Goal: Task Accomplishment & Management: Complete application form

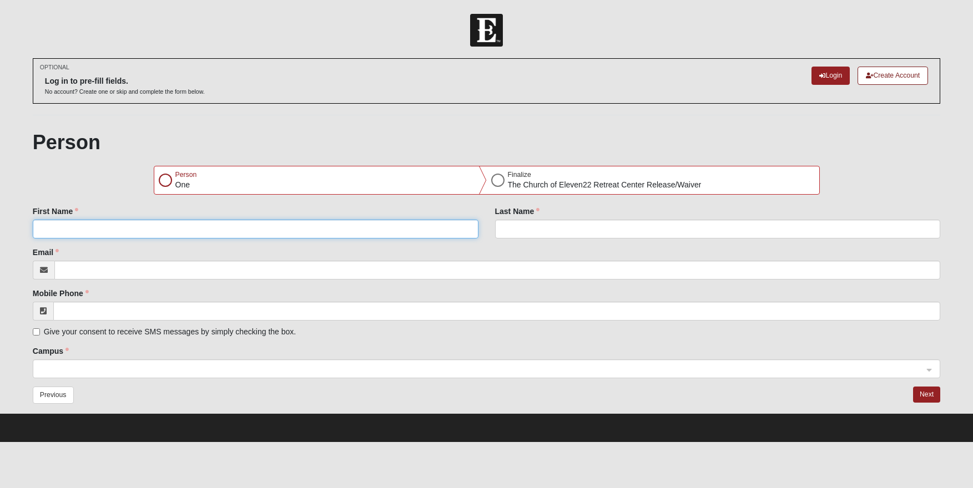
click at [148, 231] on input "First Name" at bounding box center [256, 229] width 446 height 19
type input "t"
type input "Taylor"
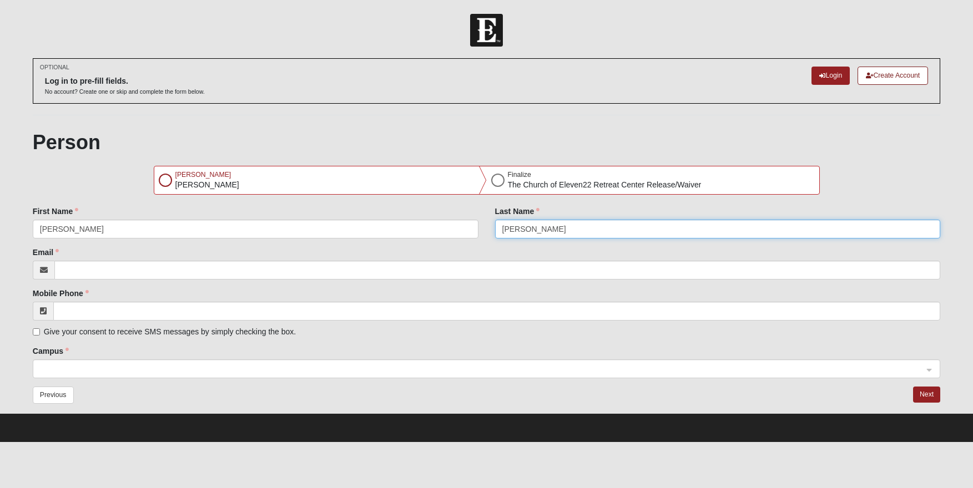
type input "[PERSON_NAME]"
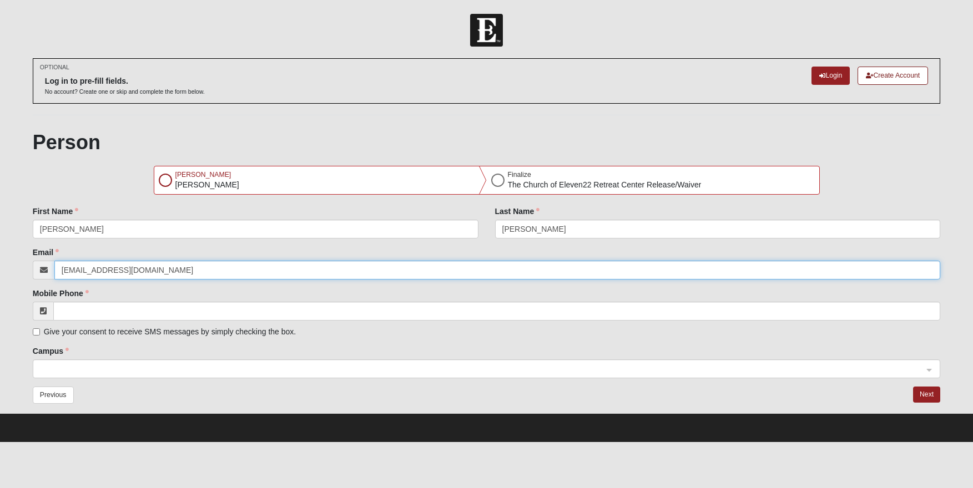
type input "tcpresutti@gmail.com"
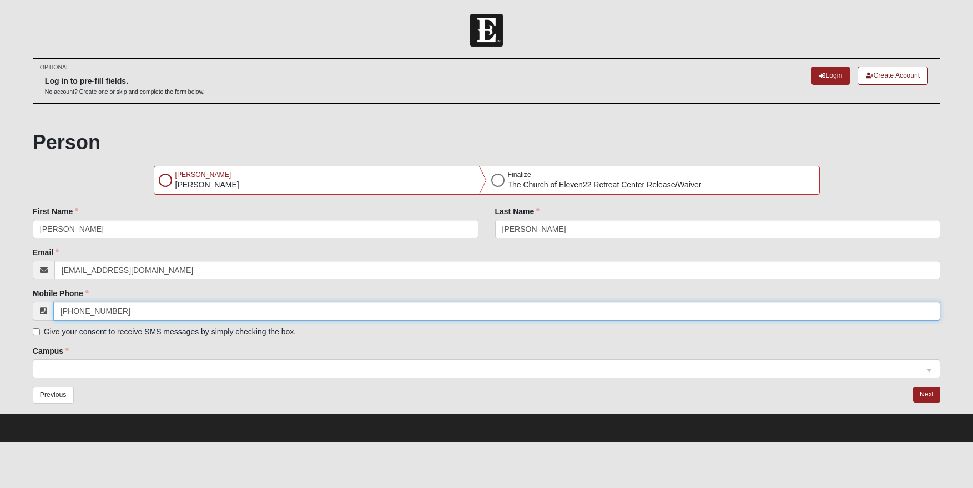
type input "(423) 312-5722"
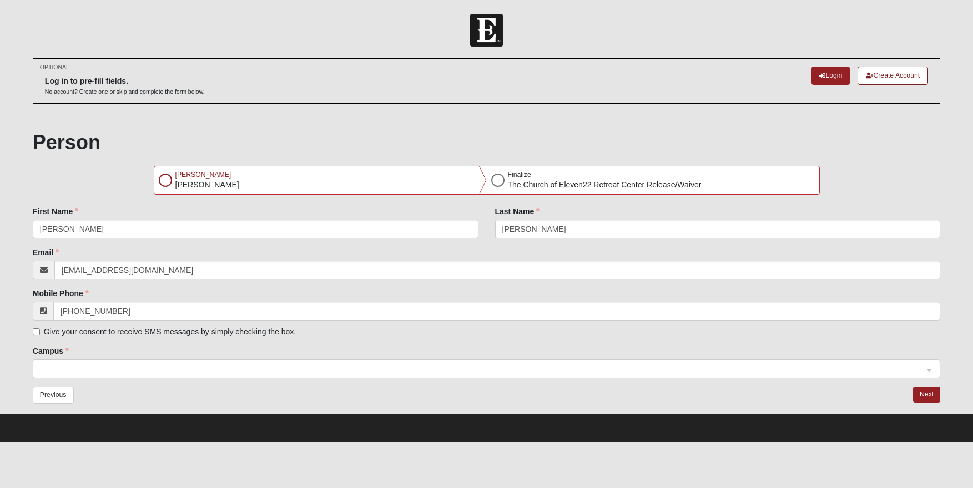
click at [89, 382] on form "Please correct the following: First Name Taylor Last Name Presutti Email tcpres…" at bounding box center [487, 309] width 908 height 207
click at [88, 367] on span at bounding box center [481, 370] width 883 height 12
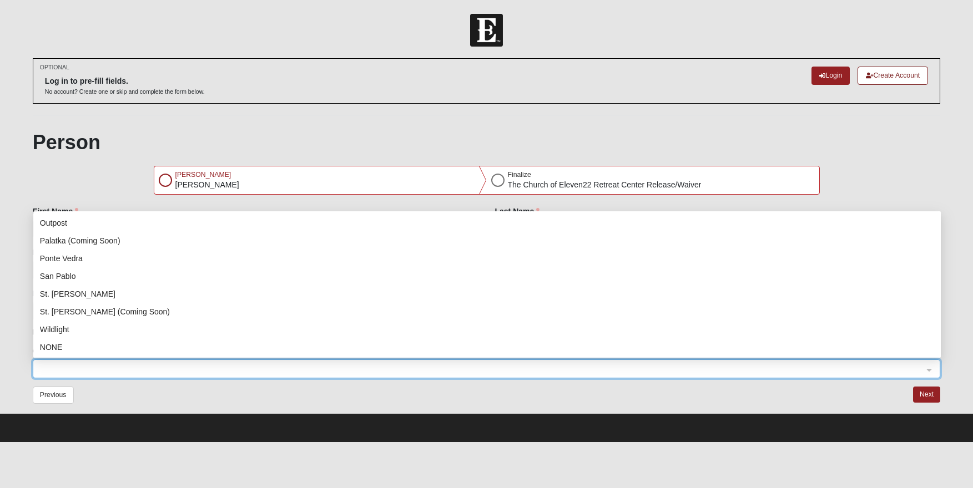
scroll to position [142, 0]
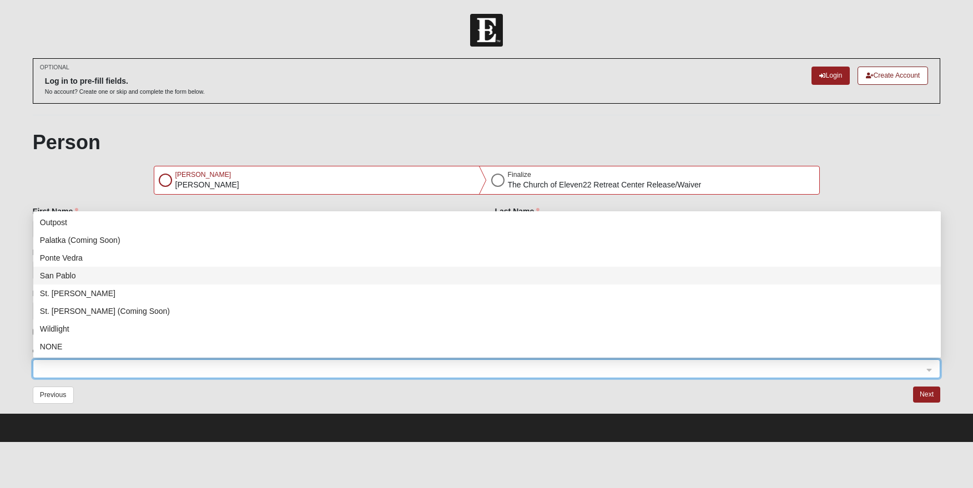
click at [92, 271] on div "San Pablo" at bounding box center [487, 276] width 894 height 12
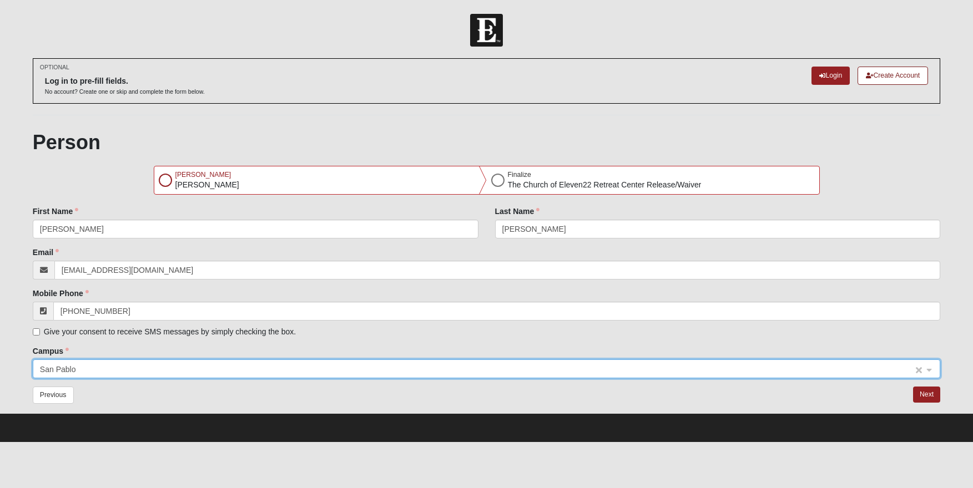
click at [57, 366] on span "San Pablo" at bounding box center [476, 370] width 873 height 12
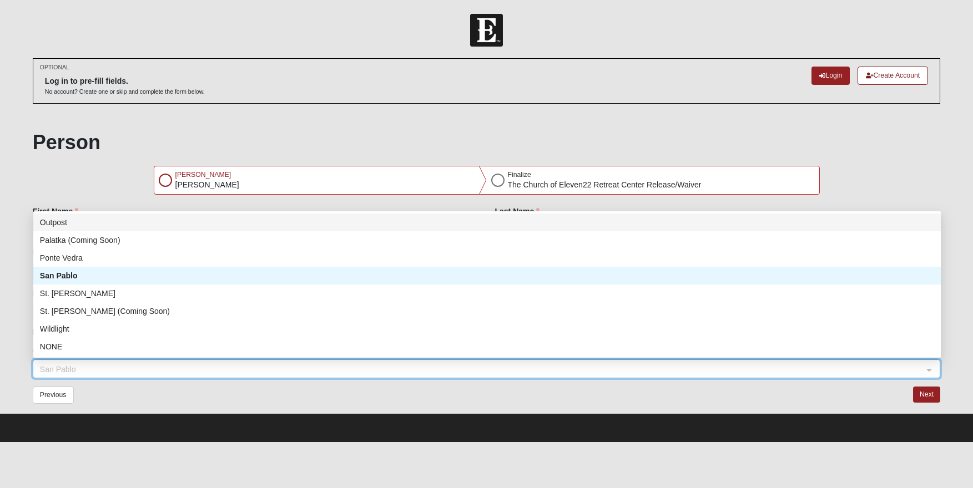
click at [54, 225] on div "Outpost" at bounding box center [487, 222] width 894 height 12
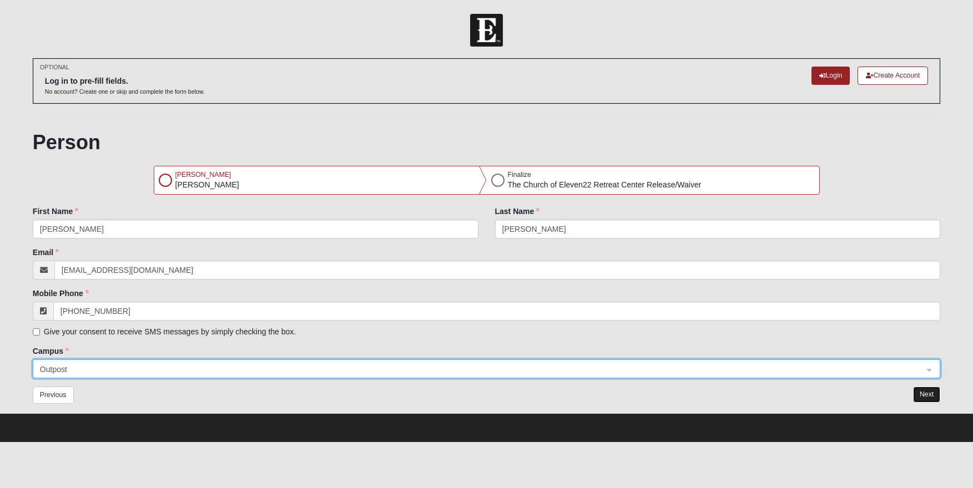
click at [931, 395] on button "Next" at bounding box center [926, 395] width 27 height 16
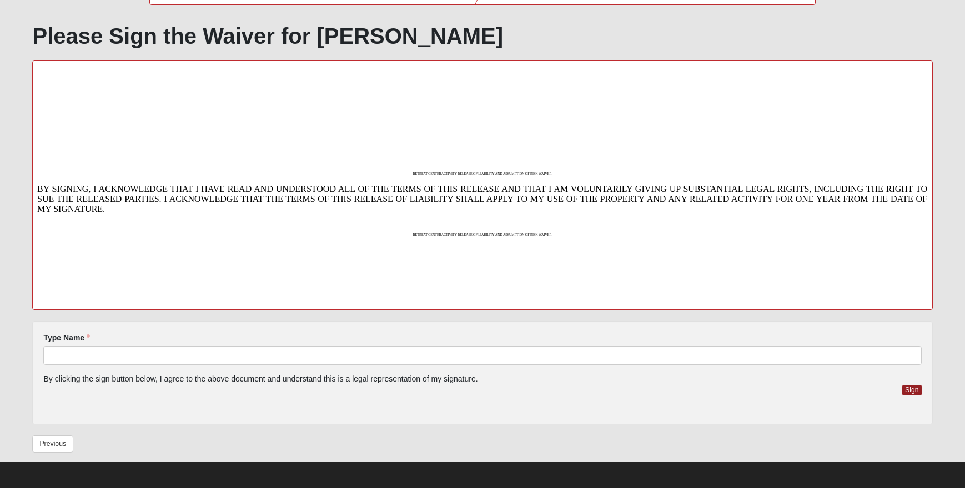
scroll to position [193, 0]
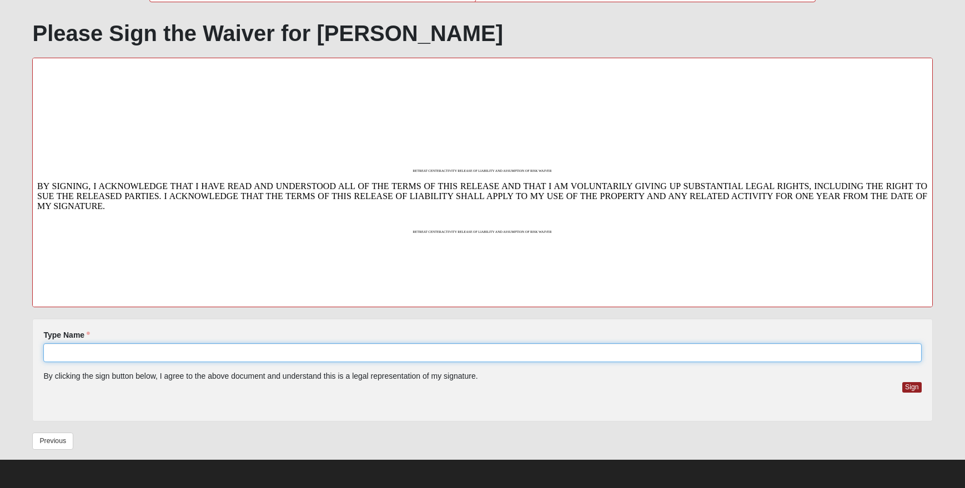
click at [235, 350] on input "Type Name" at bounding box center [482, 353] width 878 height 19
type input "Taylor Presutti"
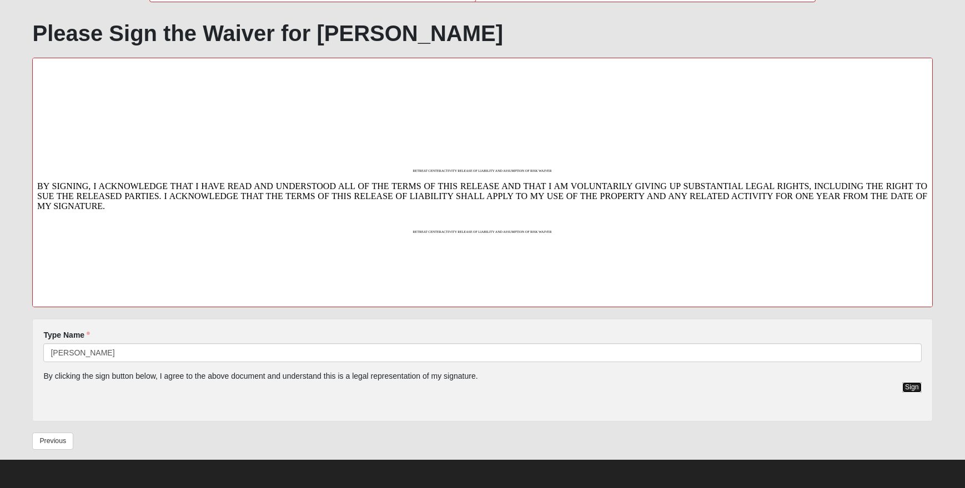
click at [916, 387] on button "Sign" at bounding box center [911, 387] width 19 height 11
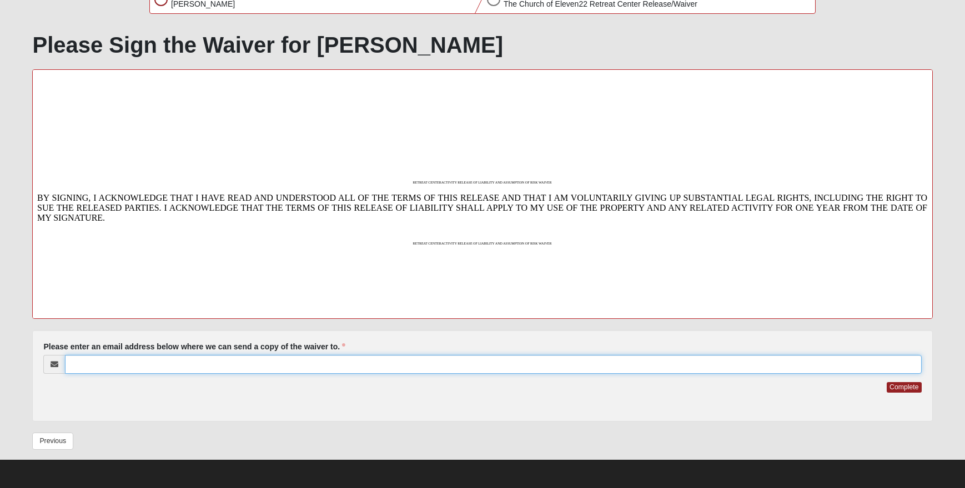
click at [542, 367] on input "Please enter an email address below where we can send a copy of the waiver to." at bounding box center [493, 364] width 856 height 19
type input "tcpresutti@gmail.com"
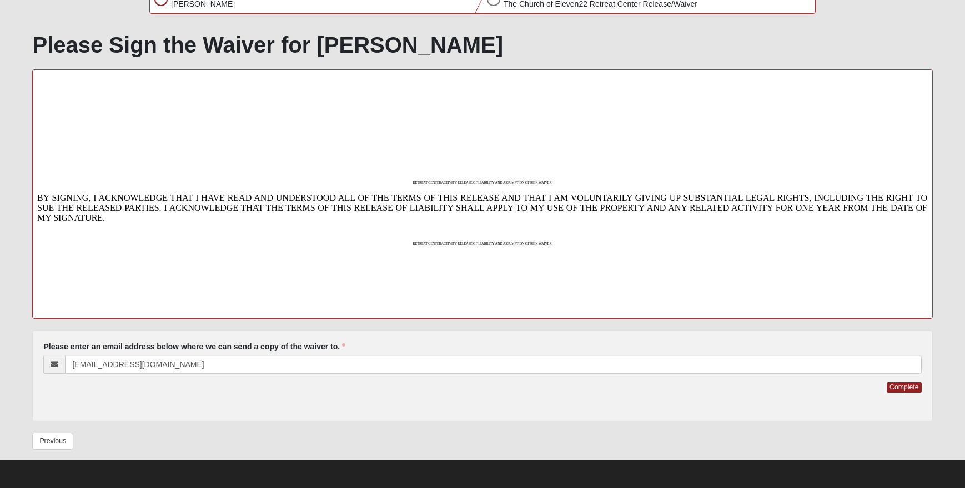
click at [883, 383] on div "Complete" at bounding box center [482, 396] width 878 height 28
click at [906, 387] on button "Complete" at bounding box center [904, 387] width 34 height 11
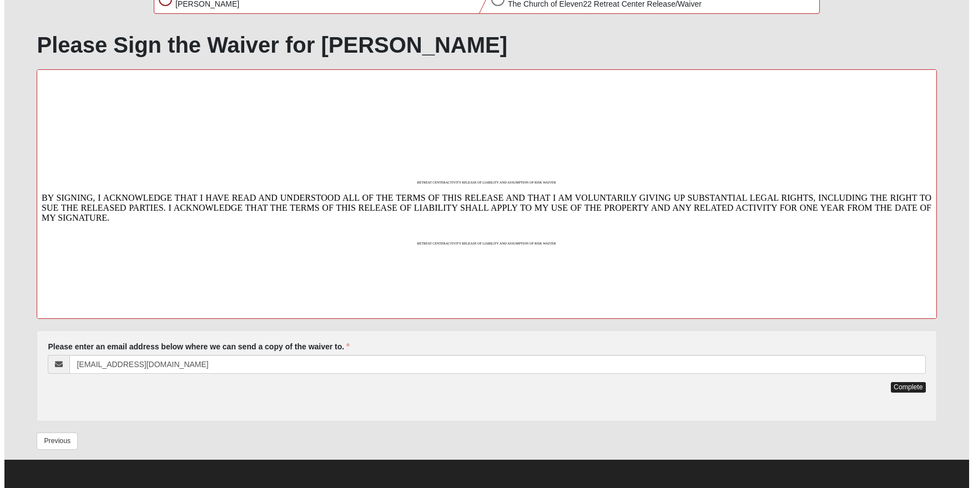
scroll to position [0, 0]
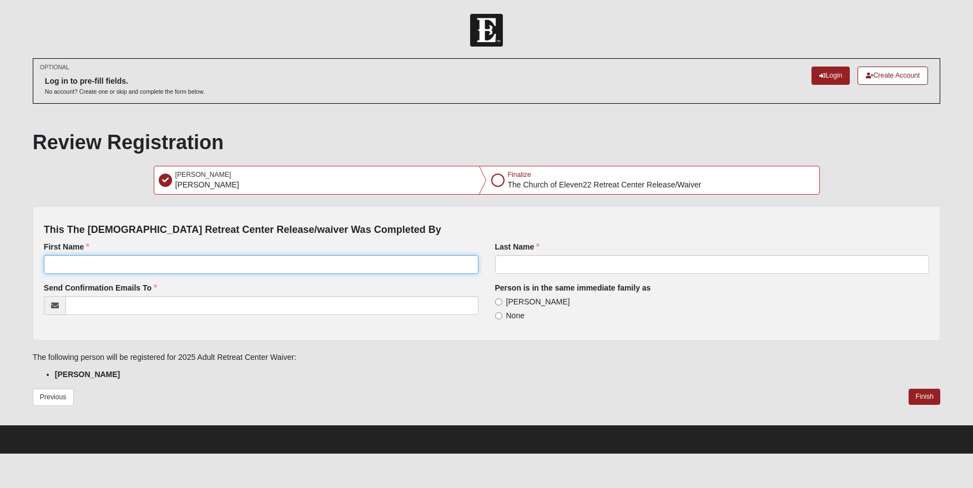
click at [261, 266] on input "First Name" at bounding box center [261, 264] width 435 height 19
type input "Taylor"
type input "[PERSON_NAME]"
click at [510, 303] on span "Taylor Presutti" at bounding box center [538, 302] width 64 height 9
click at [502, 303] on input "Taylor Presutti" at bounding box center [498, 302] width 7 height 7
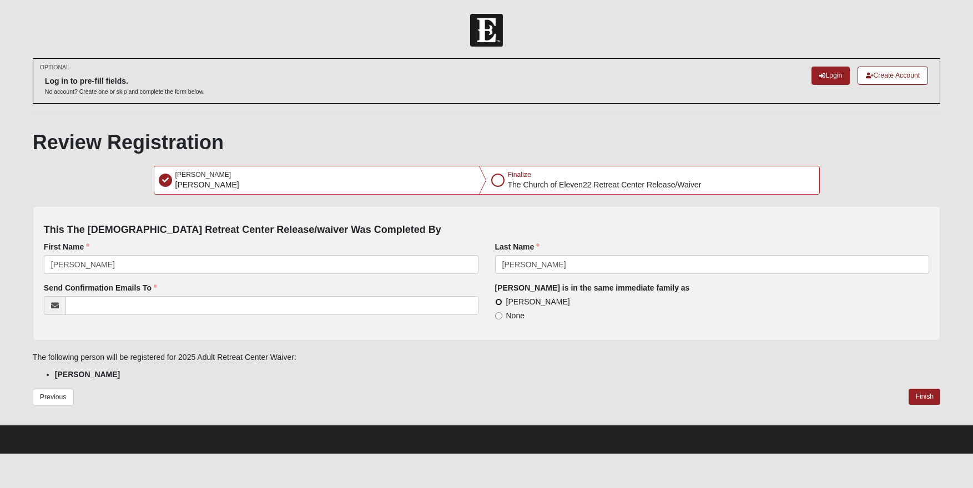
radio input "true"
click at [926, 394] on button "Finish" at bounding box center [925, 397] width 32 height 16
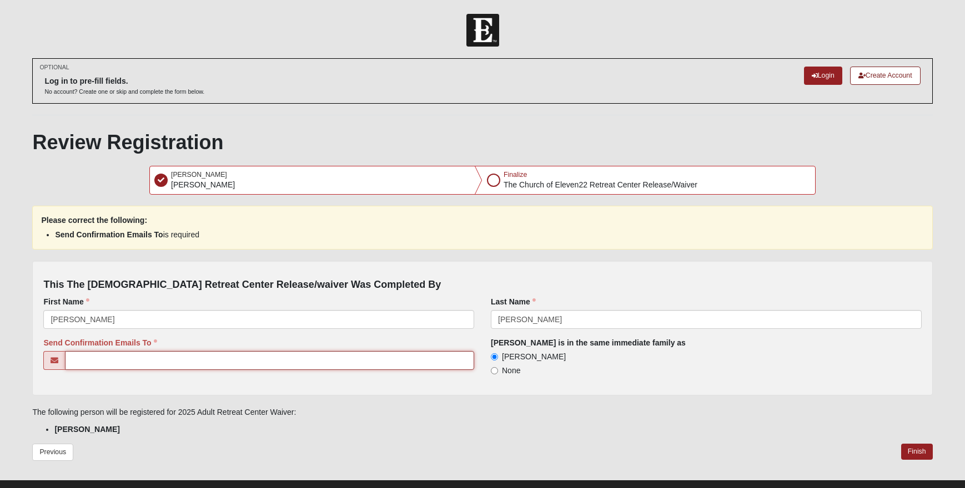
click at [104, 364] on input "Send Confirmation Emails To" at bounding box center [269, 360] width 409 height 19
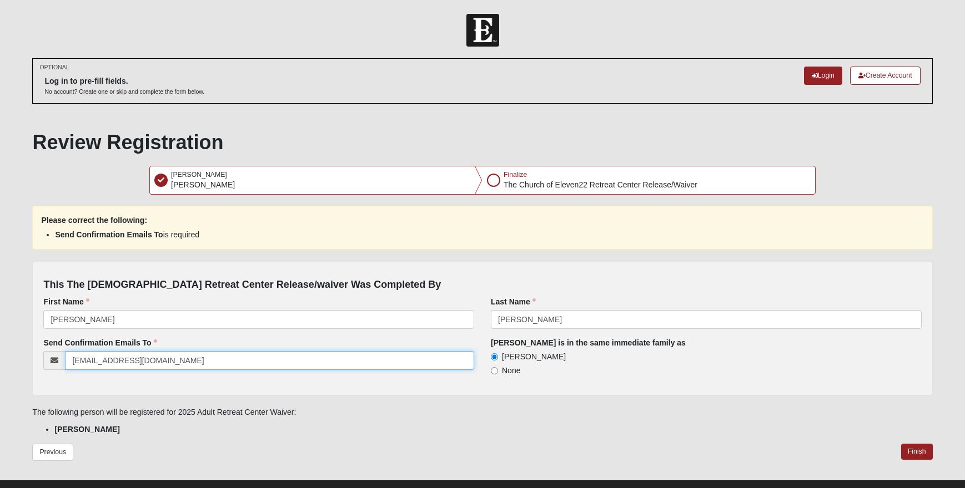
type input "tcpresutti@gmail.com"
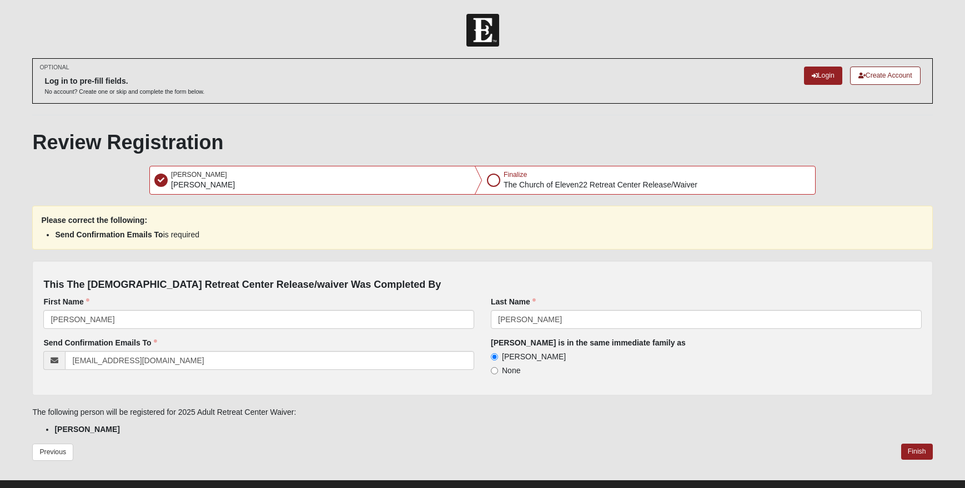
click at [933, 452] on div "OPTIONAL Log in to pre-fill fields. No account? Create one or skip and complete…" at bounding box center [482, 268] width 916 height 421
click at [923, 454] on button "Finish" at bounding box center [917, 452] width 32 height 16
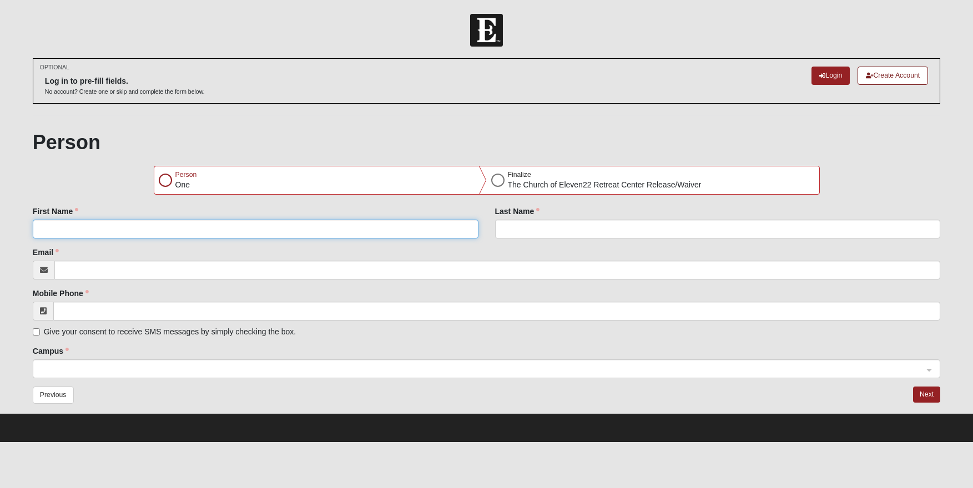
click at [215, 233] on input "First Name" at bounding box center [256, 229] width 446 height 19
type input "[PERSON_NAME]"
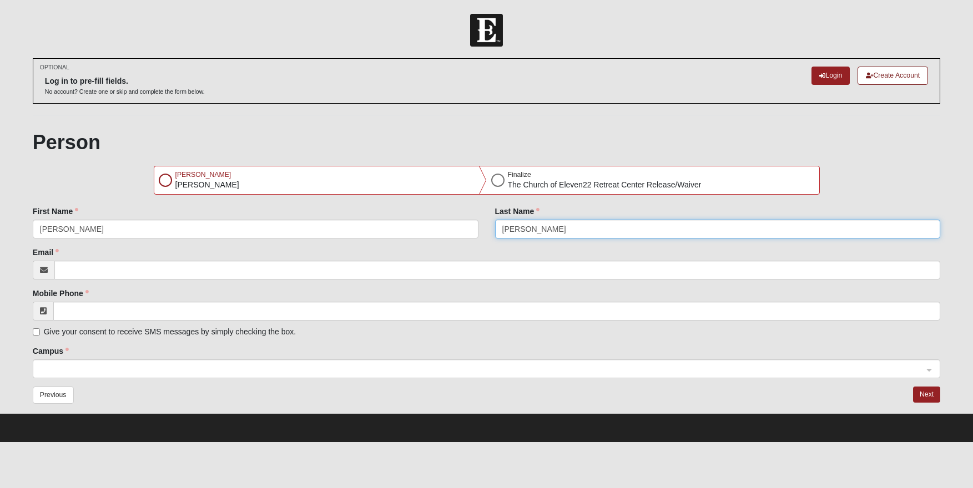
type input "[PERSON_NAME]"
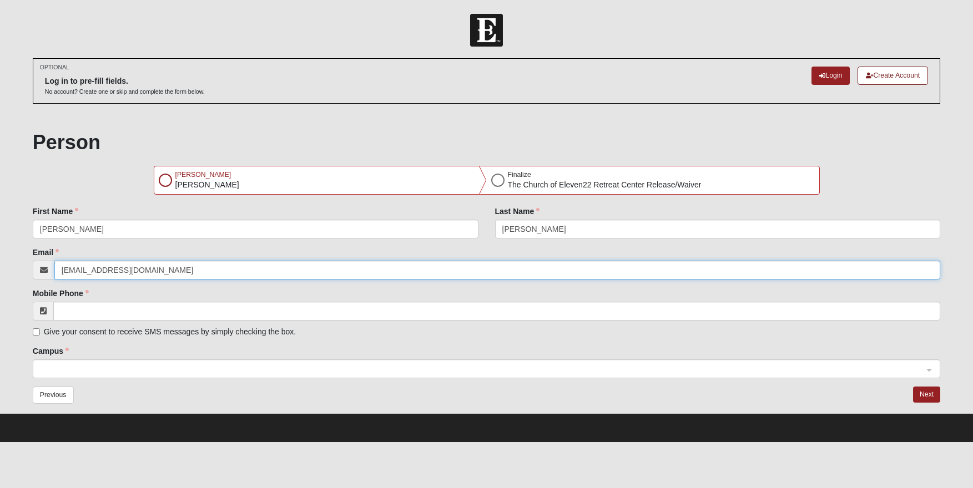
type input "[EMAIL_ADDRESS][DOMAIN_NAME]"
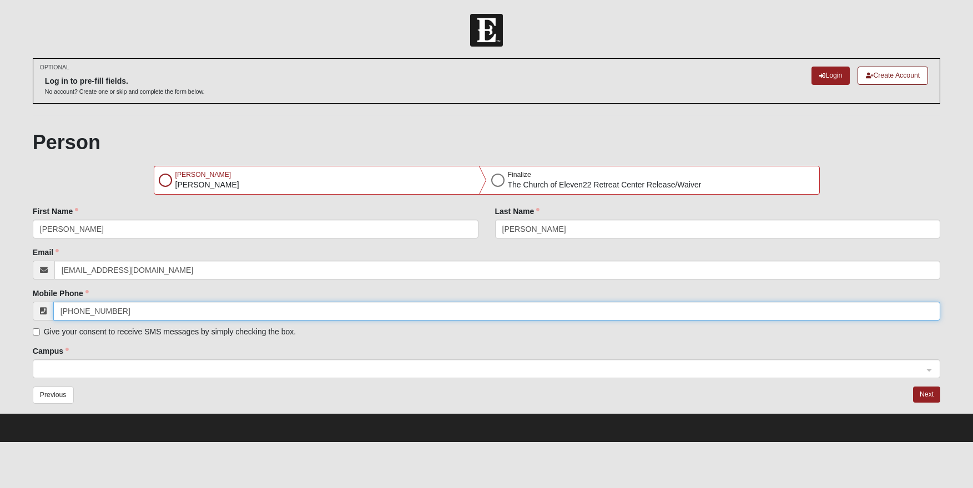
click at [79, 365] on span at bounding box center [481, 370] width 883 height 12
type input "[PHONE_NUMBER]"
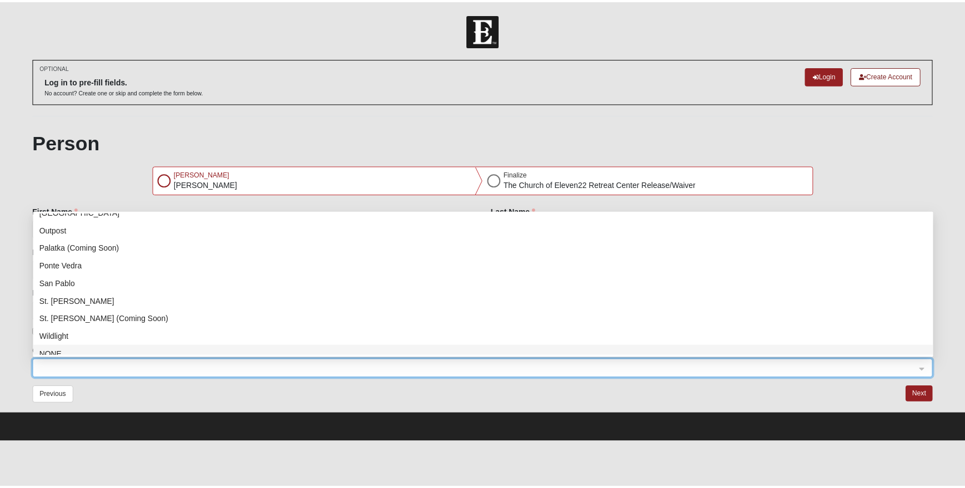
scroll to position [142, 0]
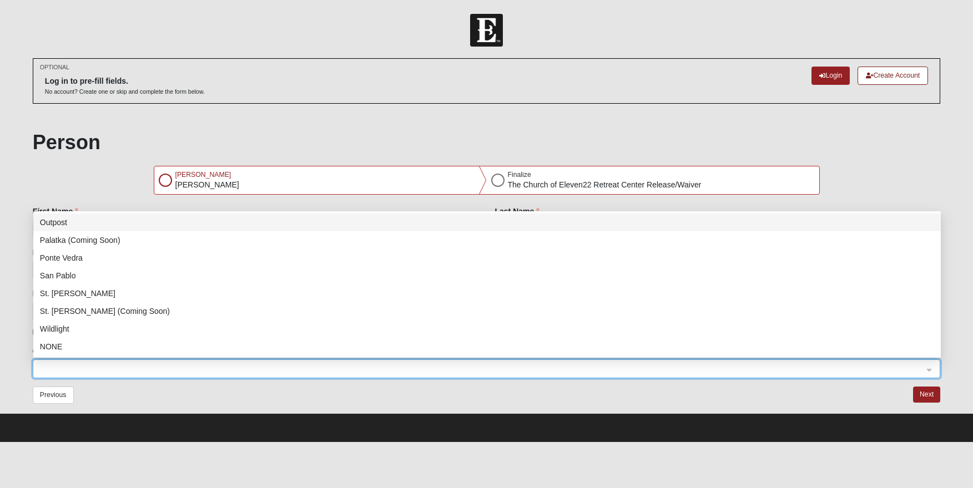
click at [64, 225] on div "Outpost" at bounding box center [487, 222] width 894 height 12
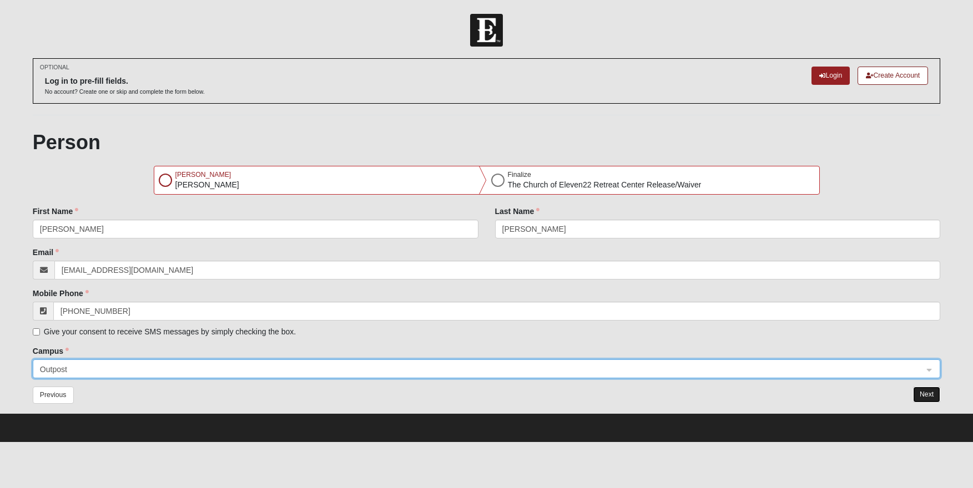
click at [922, 398] on button "Next" at bounding box center [926, 395] width 27 height 16
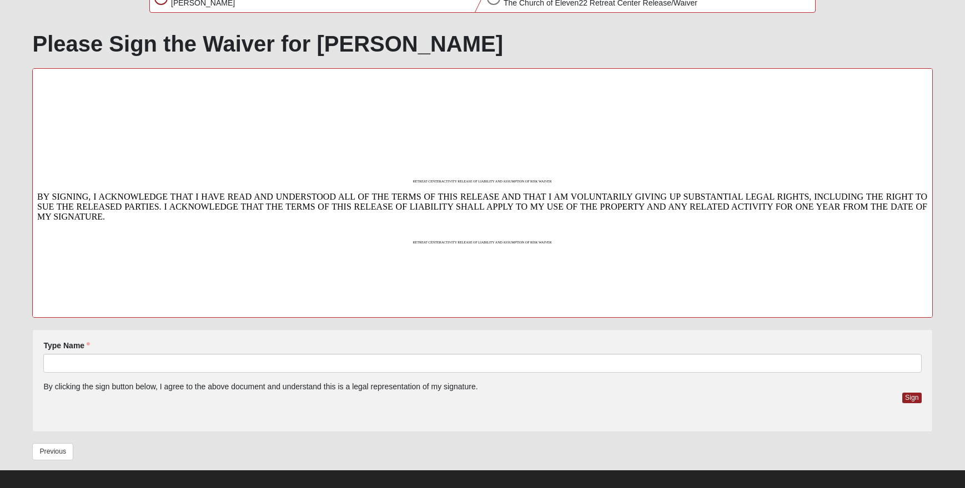
scroll to position [193, 0]
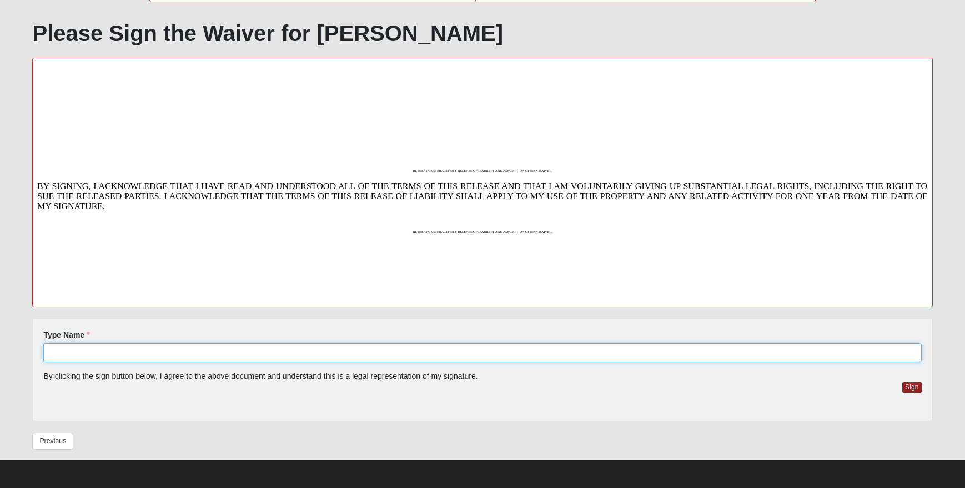
click at [146, 355] on input "Type Name" at bounding box center [482, 353] width 878 height 19
type input "[PERSON_NAME]"
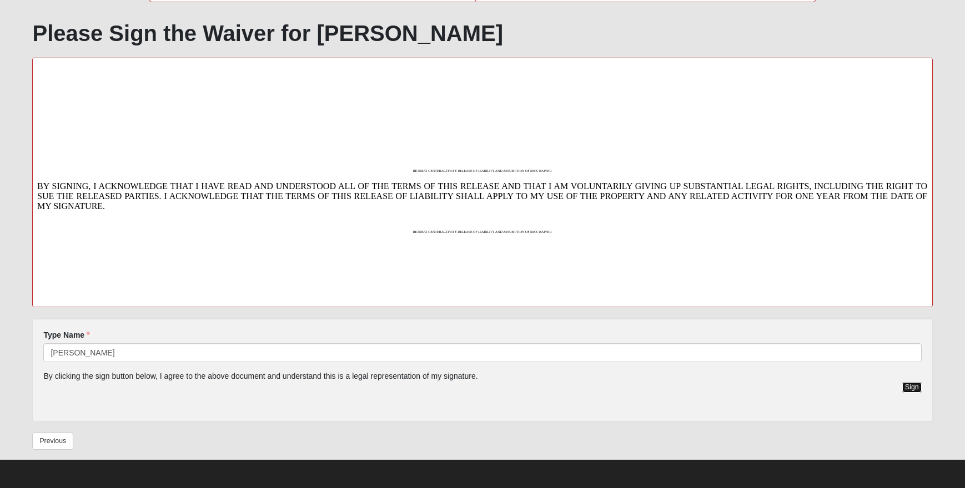
click at [903, 385] on button "Sign" at bounding box center [911, 387] width 19 height 11
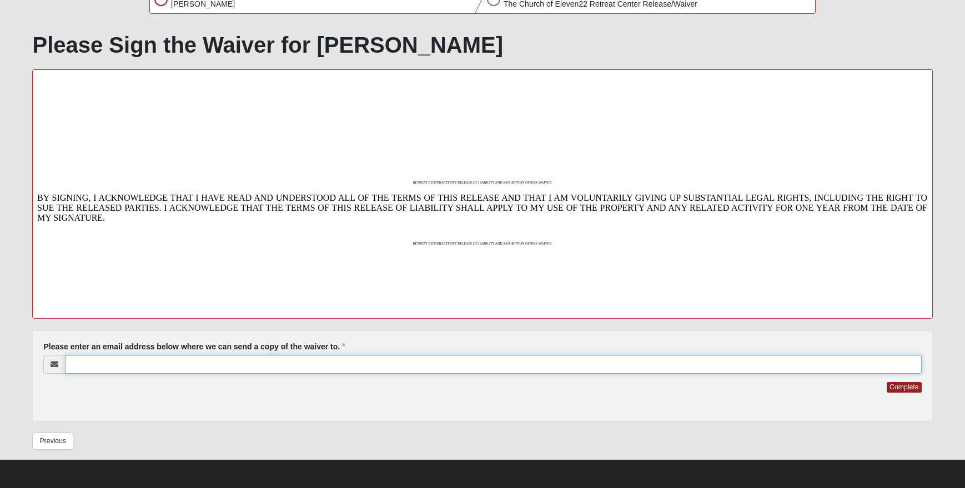
click at [107, 361] on input "Please enter an email address below where we can send a copy of the waiver to." at bounding box center [493, 364] width 856 height 19
type input "[EMAIL_ADDRESS][DOMAIN_NAME]"
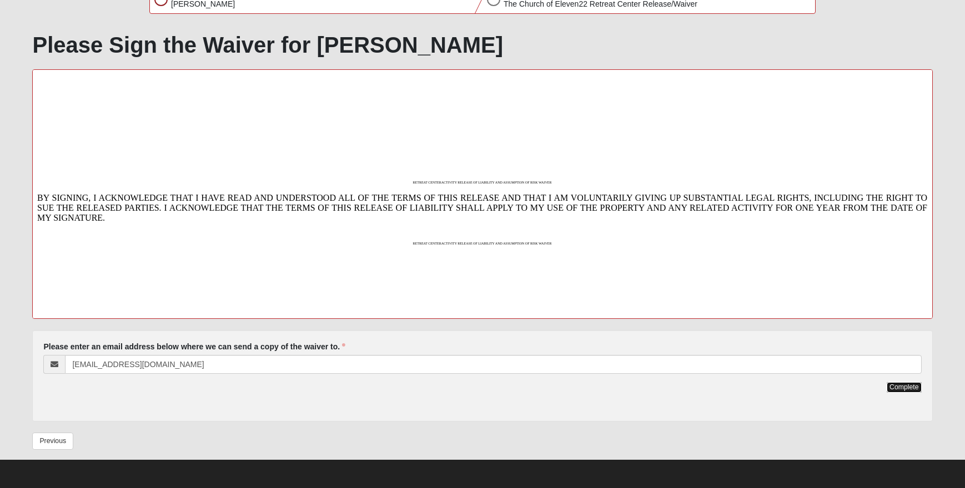
click at [911, 392] on button "Complete" at bounding box center [904, 387] width 34 height 11
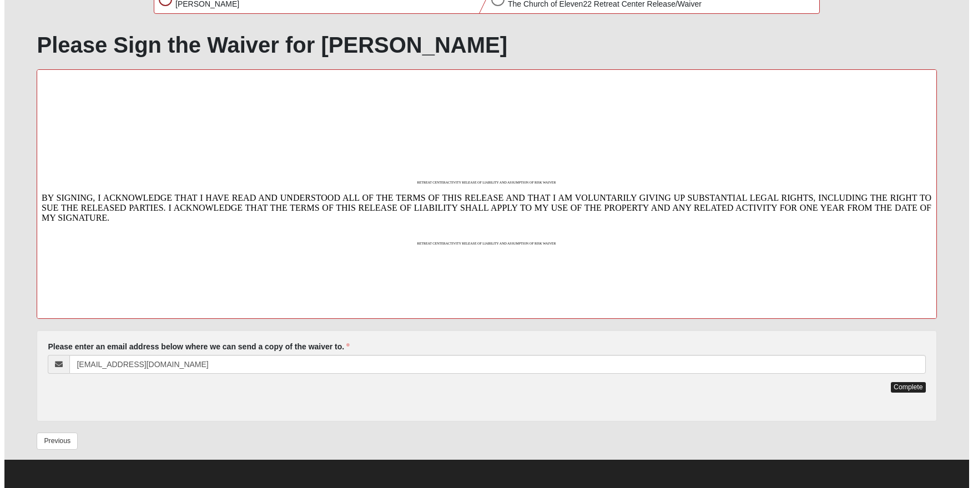
scroll to position [0, 0]
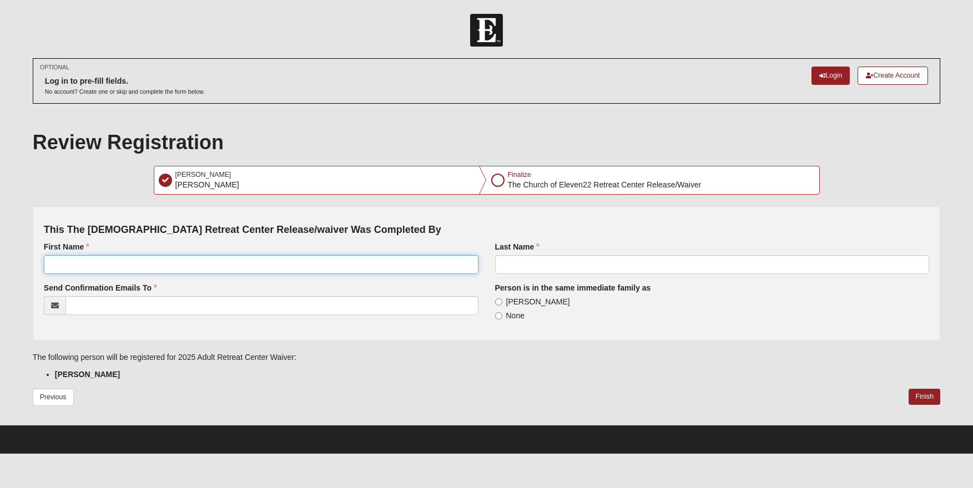
click at [187, 263] on input "First Name" at bounding box center [261, 264] width 435 height 19
type input "o"
type input "[PERSON_NAME]"
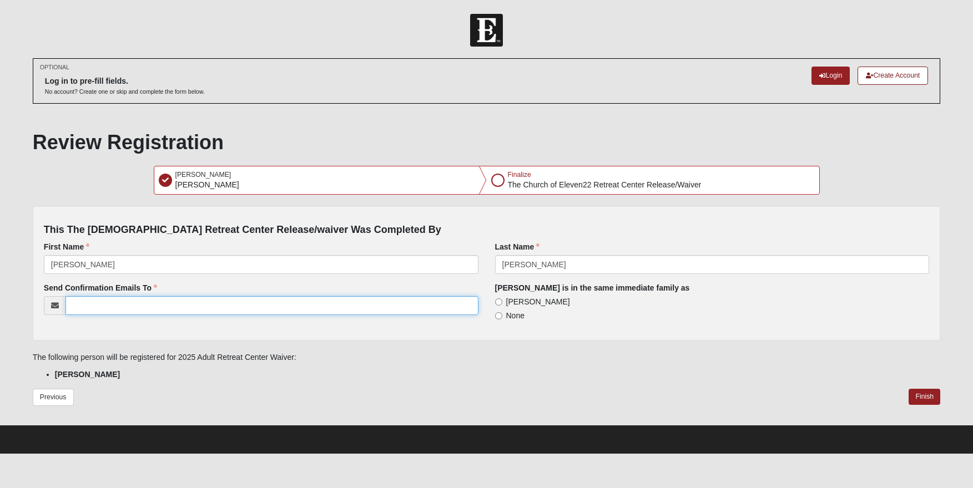
type input "p"
type input "[EMAIL_ADDRESS][DOMAIN_NAME]"
click at [531, 298] on span "[PERSON_NAME]" at bounding box center [538, 302] width 64 height 9
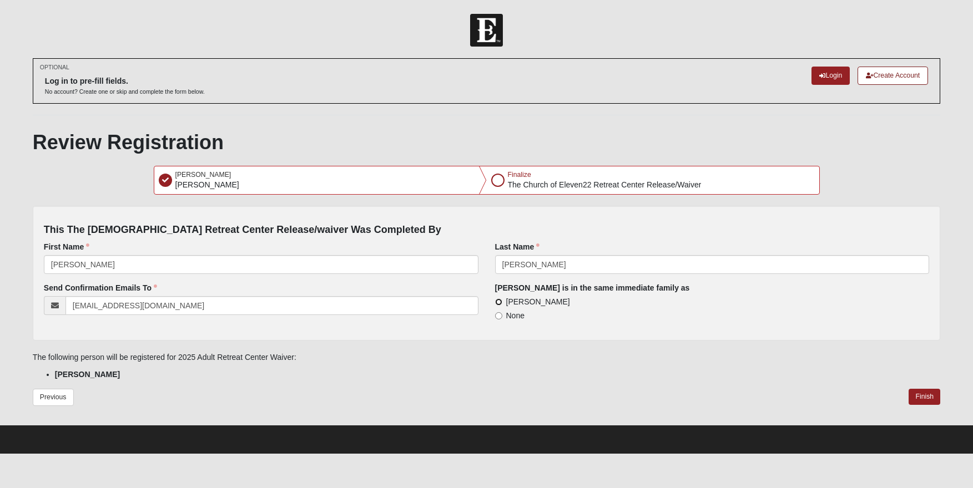
click at [502, 299] on input "[PERSON_NAME]" at bounding box center [498, 302] width 7 height 7
radio input "true"
click at [928, 399] on button "Finish" at bounding box center [925, 397] width 32 height 16
